Goal: Task Accomplishment & Management: Complete application form

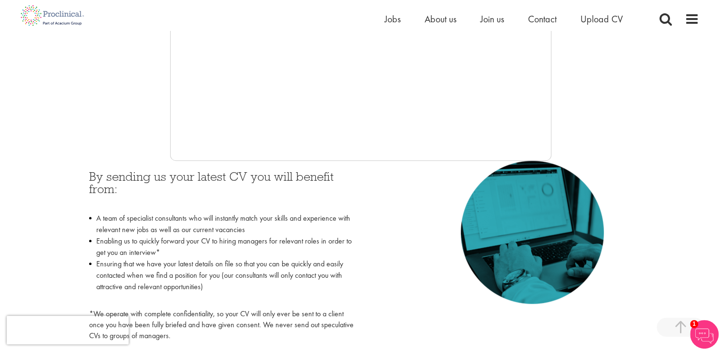
scroll to position [321, 0]
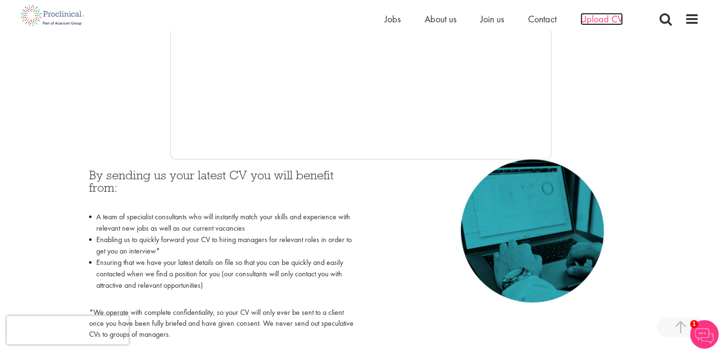
click at [598, 16] on span "Upload CV" at bounding box center [601, 19] width 42 height 12
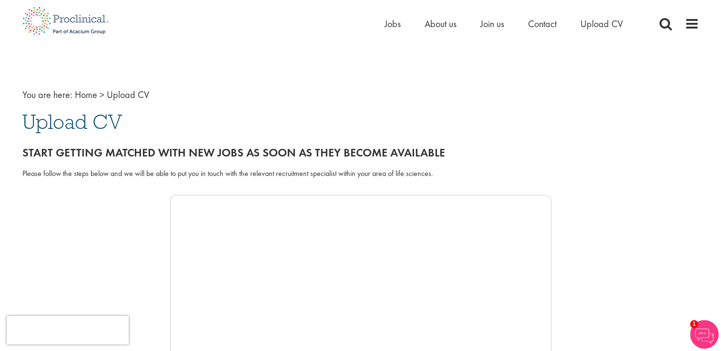
click at [80, 124] on span "Upload CV" at bounding box center [72, 122] width 100 height 26
click at [699, 14] on div "Home Jobs About us Join us Contact Upload CV" at bounding box center [360, 18] width 691 height 36
click at [709, 339] on img at bounding box center [704, 334] width 29 height 29
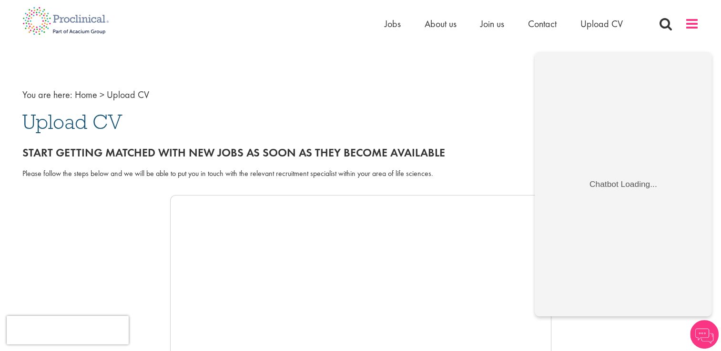
click at [689, 24] on span at bounding box center [691, 24] width 14 height 14
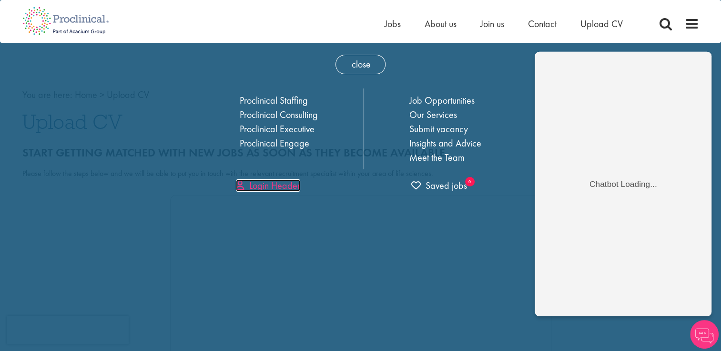
click at [263, 187] on link "Login Header" at bounding box center [268, 186] width 64 height 12
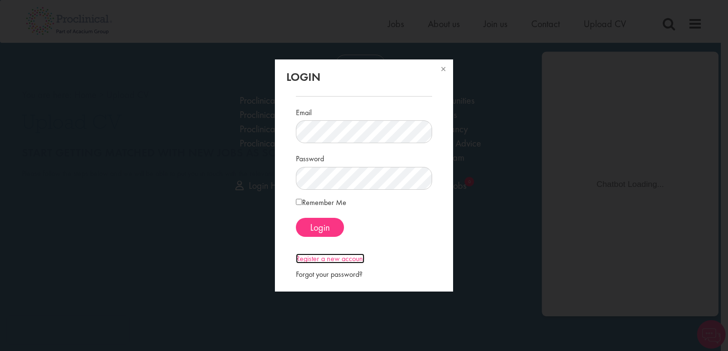
click at [314, 261] on link "Register a new account" at bounding box center [330, 259] width 69 height 10
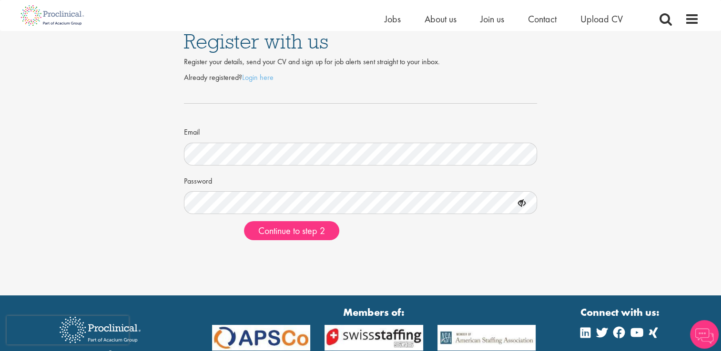
scroll to position [10, 0]
click at [306, 232] on span "Continue to step 2" at bounding box center [291, 231] width 67 height 12
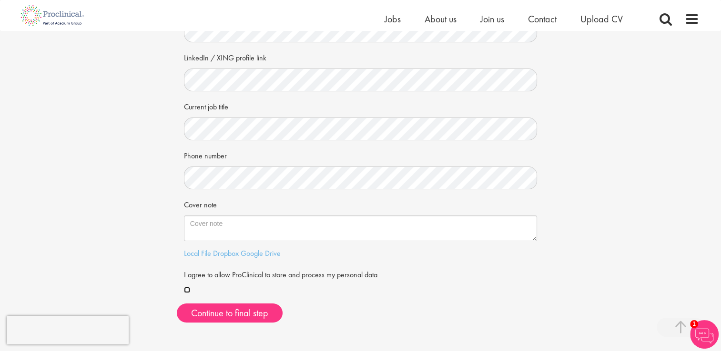
scroll to position [115, 0]
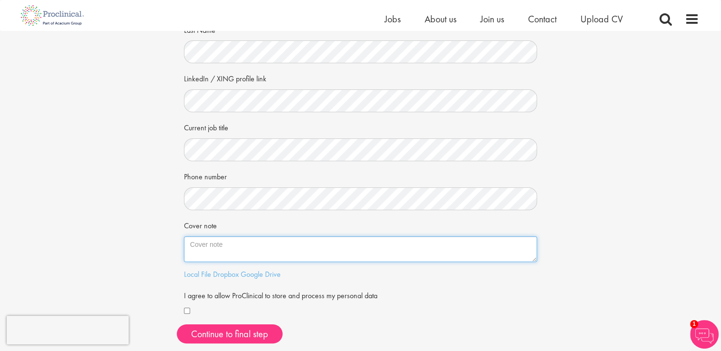
click at [276, 245] on textarea "Cover note" at bounding box center [360, 250] width 353 height 26
paste textarea "Dear Julie, I hope this message finds you well. My name is Heena Sheikh, and I …"
click at [220, 241] on textarea "Cover note" at bounding box center [360, 250] width 353 height 26
drag, startPoint x: 440, startPoint y: 253, endPoint x: 293, endPoint y: 228, distance: 148.8
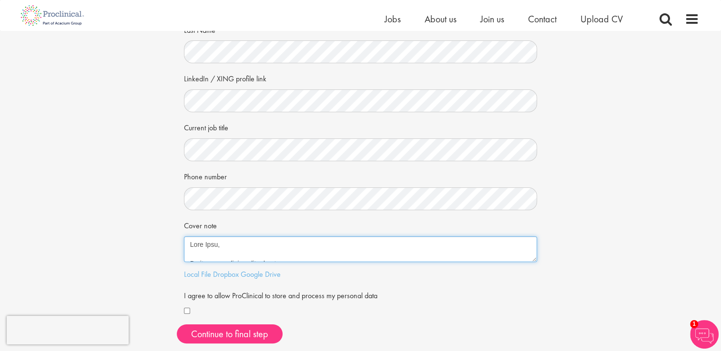
click at [293, 228] on div "Cover note" at bounding box center [360, 240] width 353 height 45
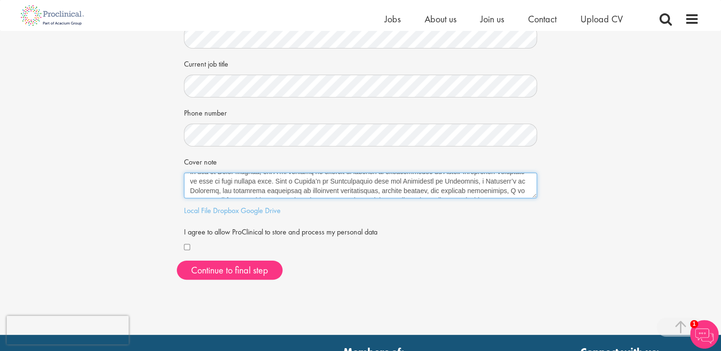
scroll to position [48, 0]
click at [191, 181] on textarea "Cover note" at bounding box center [360, 186] width 353 height 26
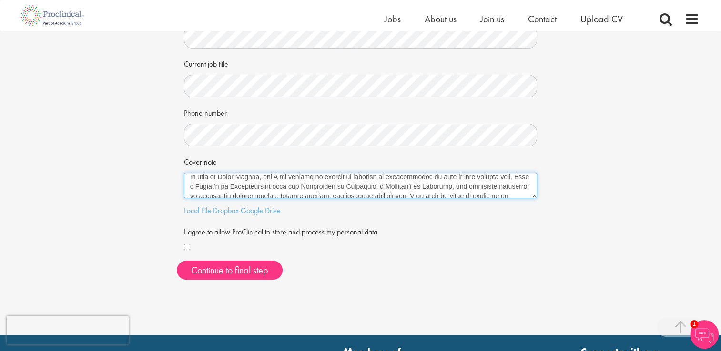
click at [518, 180] on textarea "Cover note" at bounding box center [360, 186] width 353 height 26
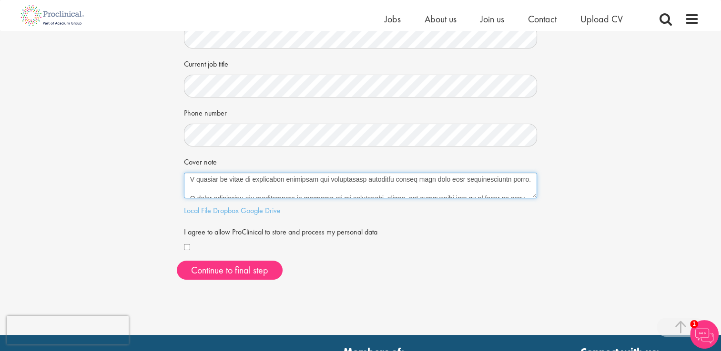
scroll to position [190, 0]
drag, startPoint x: 450, startPoint y: 184, endPoint x: 437, endPoint y: 184, distance: 12.4
click at [437, 184] on textarea "Cover note" at bounding box center [360, 186] width 353 height 26
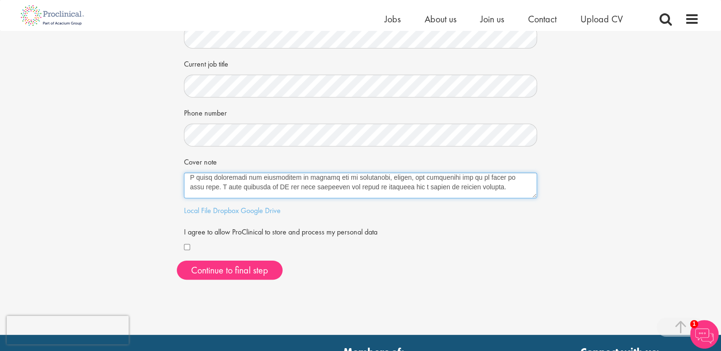
scroll to position [210, 0]
drag, startPoint x: 510, startPoint y: 181, endPoint x: 203, endPoint y: 188, distance: 306.8
click at [203, 188] on textarea "Cover note" at bounding box center [360, 186] width 353 height 26
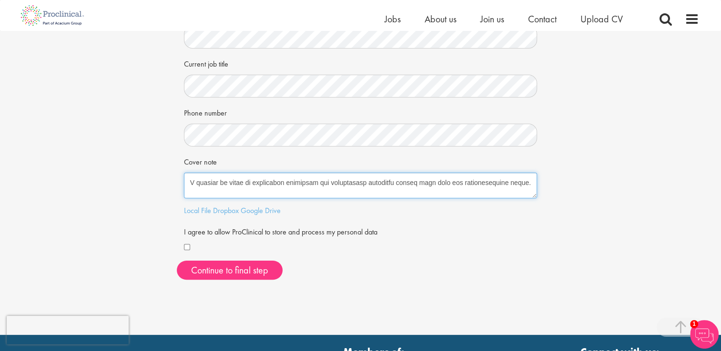
scroll to position [286, 0]
drag, startPoint x: 250, startPoint y: 188, endPoint x: 253, endPoint y: 210, distance: 22.1
click at [253, 210] on form "First Name Last Name LinkedIn / XING profile link Current job title Phone numbe…" at bounding box center [360, 81] width 339 height 345
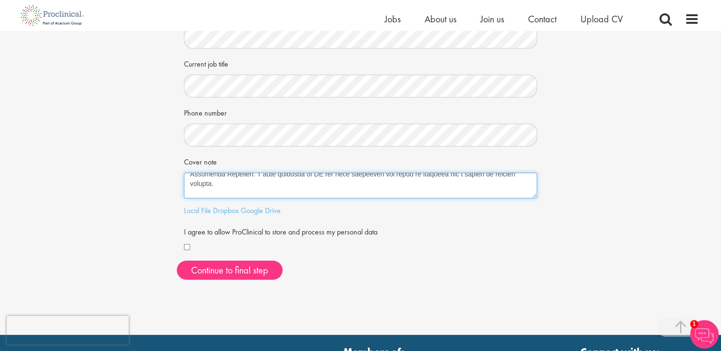
scroll to position [221, 0]
click at [270, 189] on textarea "Cover note" at bounding box center [360, 186] width 353 height 26
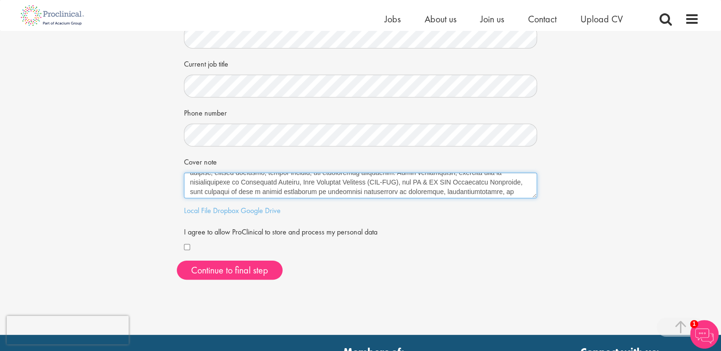
drag, startPoint x: 270, startPoint y: 189, endPoint x: 255, endPoint y: 178, distance: 18.5
click at [255, 178] on textarea "Cover note" at bounding box center [360, 186] width 353 height 26
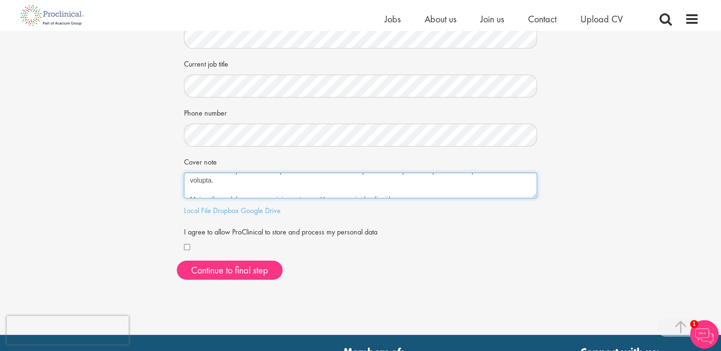
scroll to position [229, 0]
click at [253, 180] on textarea "Cover note" at bounding box center [360, 186] width 353 height 26
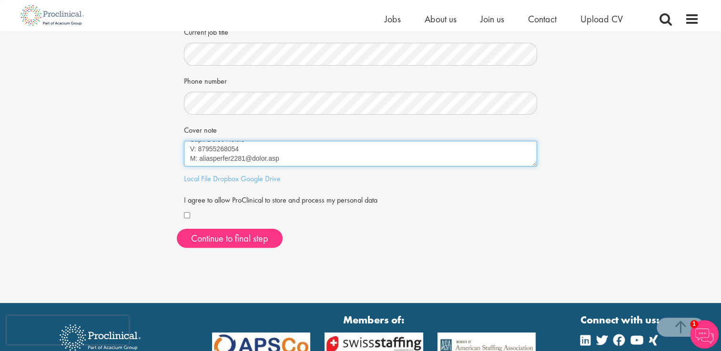
scroll to position [213, 0]
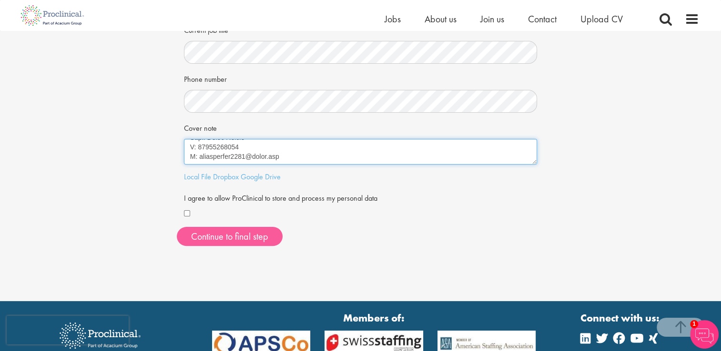
type textarea "Dear Team, I hope this message finds you well. My name is Heena Sheikh, and I a…"
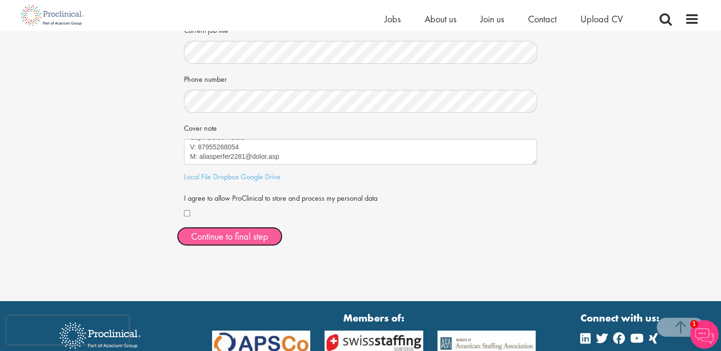
click at [239, 238] on button "Continue to final step" at bounding box center [230, 236] width 106 height 19
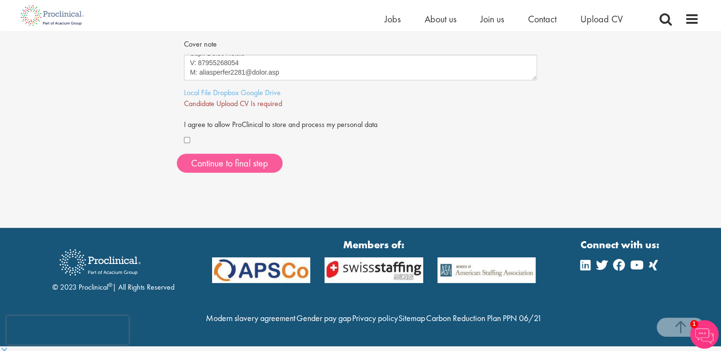
scroll to position [296, 0]
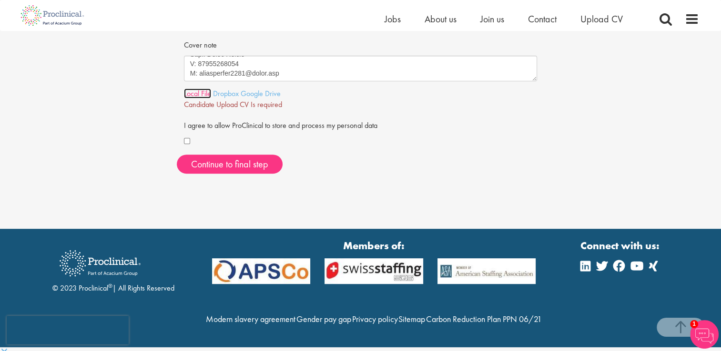
click at [202, 92] on link "Local File" at bounding box center [197, 94] width 27 height 10
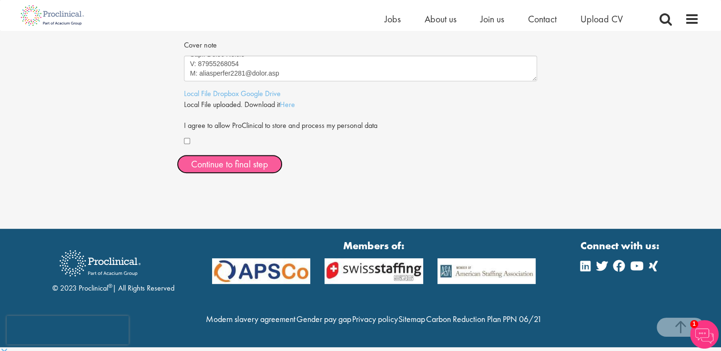
click at [239, 155] on button "Continue to final step" at bounding box center [230, 164] width 106 height 19
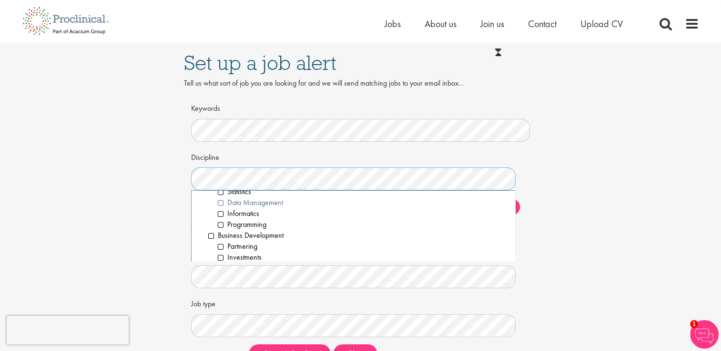
scroll to position [78, 0]
click at [210, 233] on li "Business Development" at bounding box center [358, 232] width 300 height 11
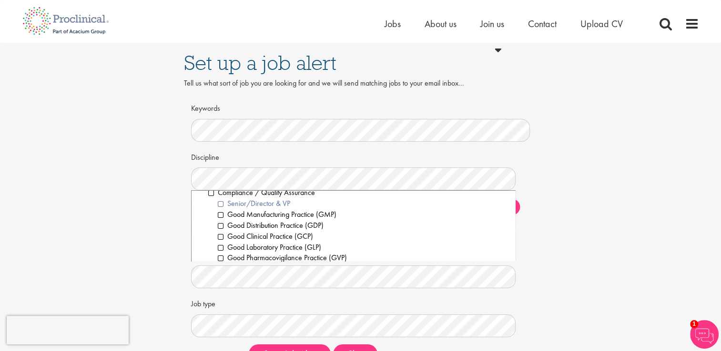
scroll to position [358, 0]
click at [220, 236] on li "Good Clinical Practice (GCP)" at bounding box center [363, 235] width 290 height 11
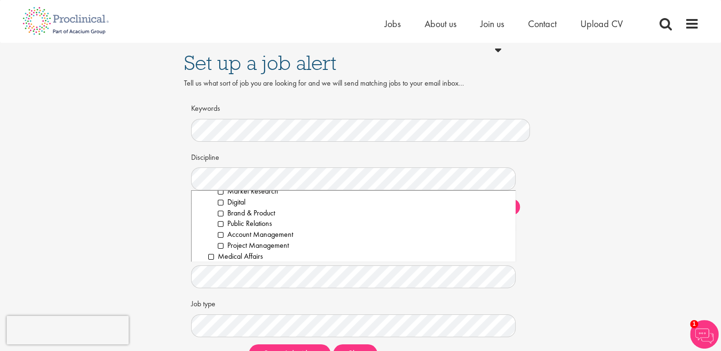
scroll to position [823, 0]
click at [222, 193] on li "Digital" at bounding box center [363, 194] width 290 height 11
click at [223, 226] on li "Account Management" at bounding box center [363, 226] width 290 height 11
click at [212, 195] on li "Office, Admin & Clerical" at bounding box center [358, 193] width 300 height 11
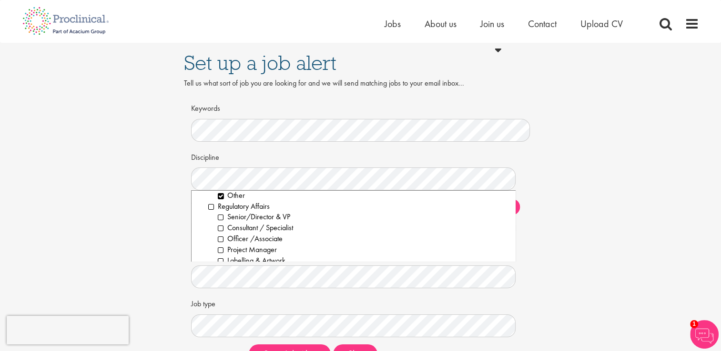
scroll to position [1093, 0]
click at [211, 206] on li "Regulatory Affairs" at bounding box center [358, 206] width 300 height 11
click at [209, 199] on li "Supply Chain" at bounding box center [358, 197] width 300 height 11
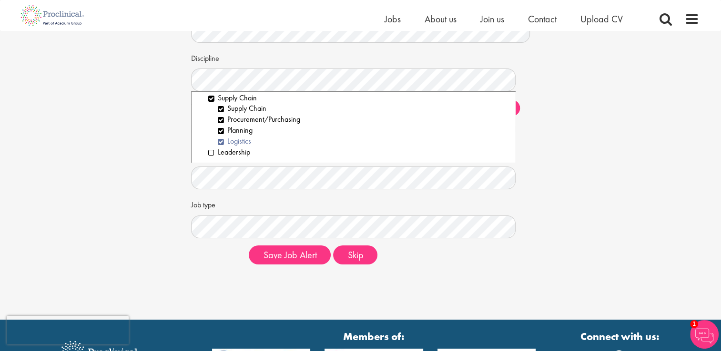
scroll to position [86, 0]
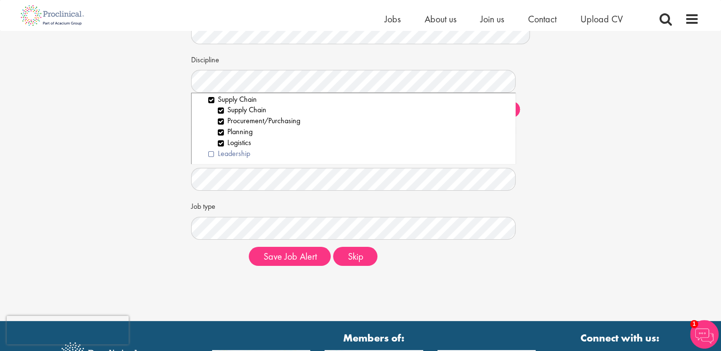
click at [211, 153] on li "Leadership" at bounding box center [358, 154] width 300 height 11
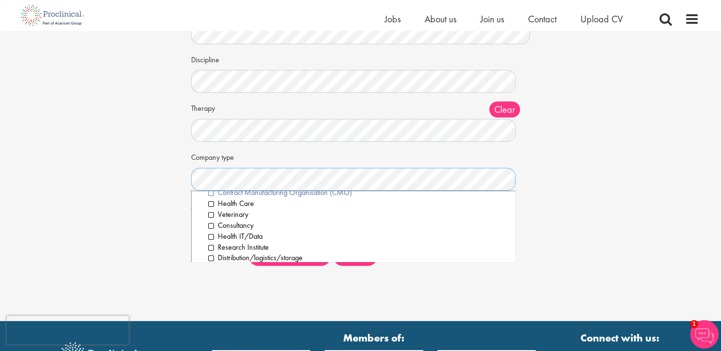
scroll to position [0, 0]
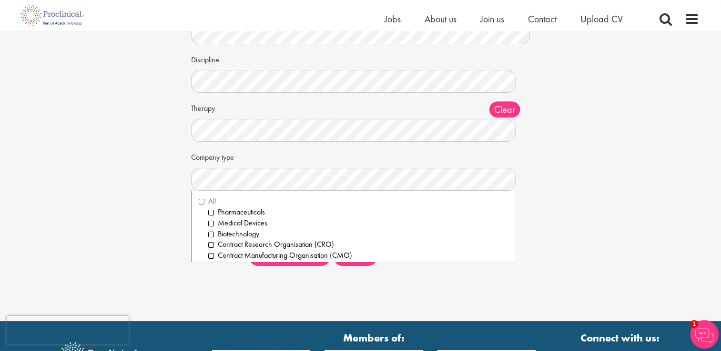
click at [200, 202] on li "All" at bounding box center [354, 201] width 310 height 11
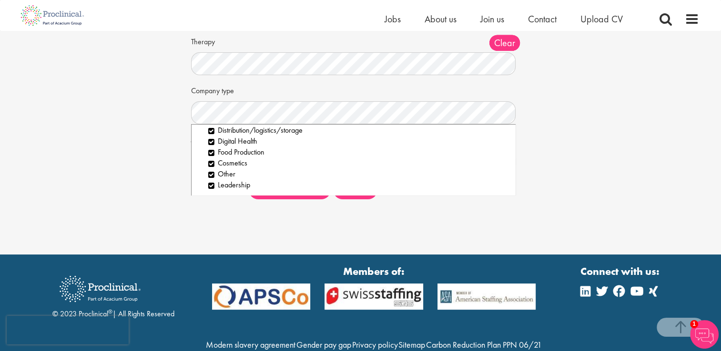
scroll to position [153, 0]
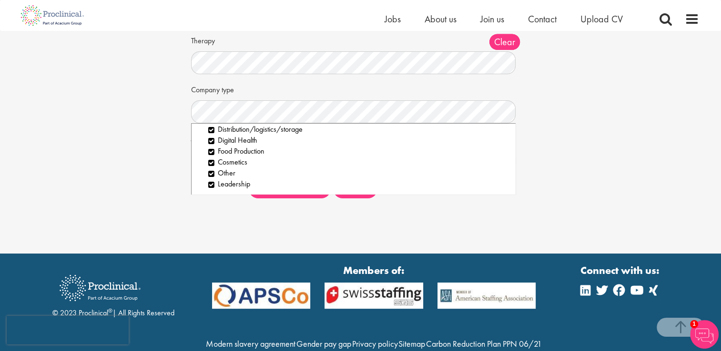
click at [194, 212] on div "Set up a job alert Tell us what sort of job you are looking for and we will sen…" at bounding box center [360, 50] width 721 height 407
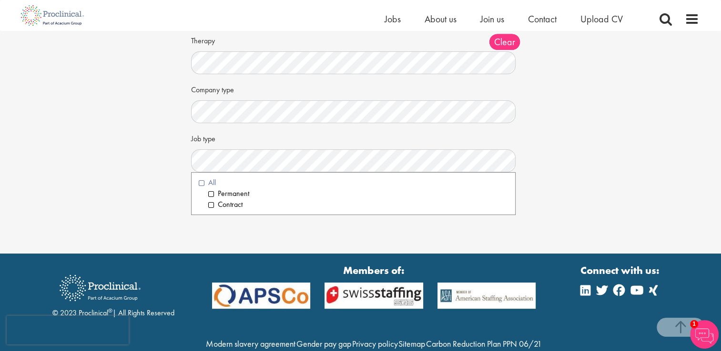
click at [202, 183] on li "All" at bounding box center [354, 183] width 310 height 11
click at [323, 237] on div "Set up a job alert Tell us what sort of job you are looking for and we will sen…" at bounding box center [360, 50] width 721 height 407
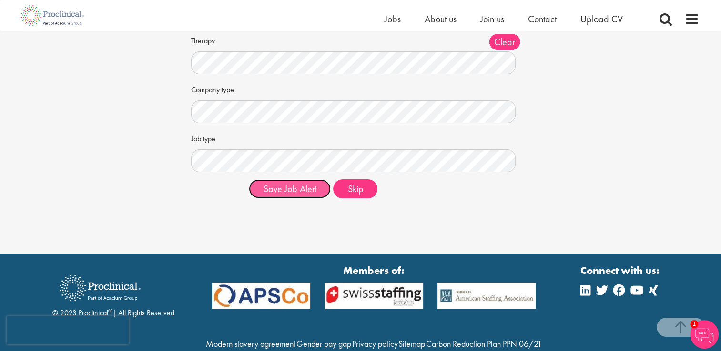
click at [301, 192] on button "Save Job Alert" at bounding box center [290, 189] width 82 height 19
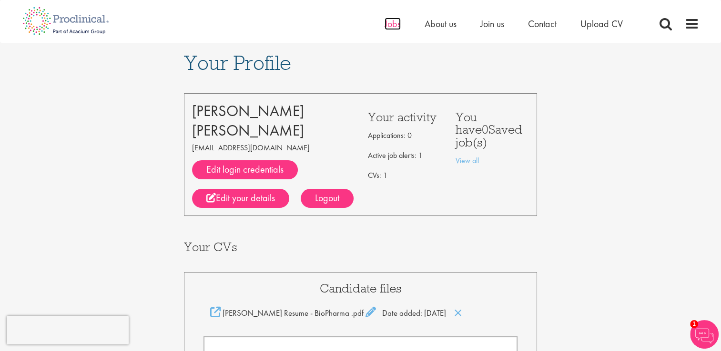
click at [397, 22] on span "Jobs" at bounding box center [392, 24] width 16 height 12
